Goal: Task Accomplishment & Management: Use online tool/utility

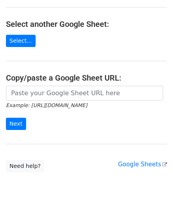
scroll to position [104, 0]
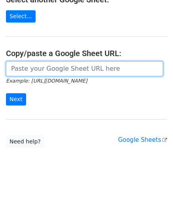
click at [27, 70] on input "url" at bounding box center [84, 68] width 157 height 15
paste input "https://docs.google.com/spreadsheets/d/1be1KXJc2nizftPkxMP98FLFL7OuLdOMaS3qzWxL…"
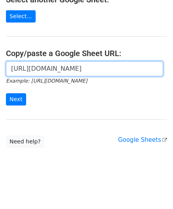
scroll to position [0, 174]
type input "https://docs.google.com/spreadsheets/d/1be1KXJc2nizftPkxMP98FLFL7OuLdOMaS3qzWxL…"
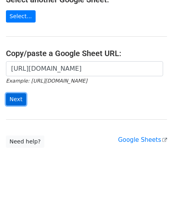
click at [17, 98] on input "Next" at bounding box center [16, 99] width 20 height 12
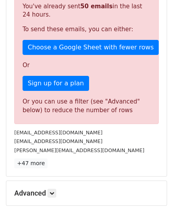
scroll to position [267, 0]
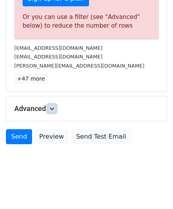
click at [54, 105] on link at bounding box center [52, 109] width 9 height 9
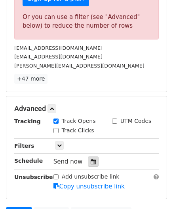
click at [91, 159] on icon at bounding box center [93, 162] width 5 height 6
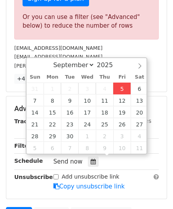
type input "[DATE] 12:00"
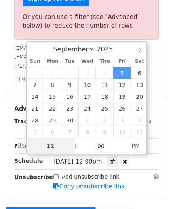
paste input "0"
type input "10"
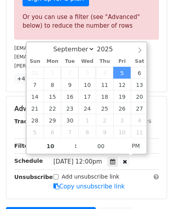
type input "[DATE] 22:00"
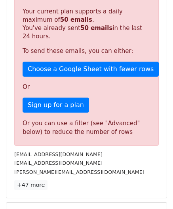
scroll to position [363, 0]
